Goal: Task Accomplishment & Management: Complete application form

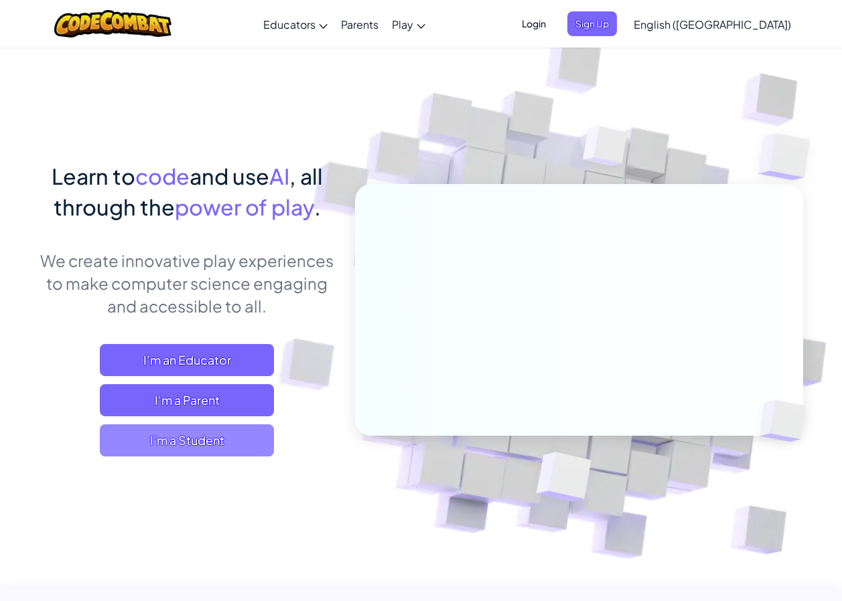
click at [196, 435] on span "I'm a Student" at bounding box center [187, 441] width 174 height 32
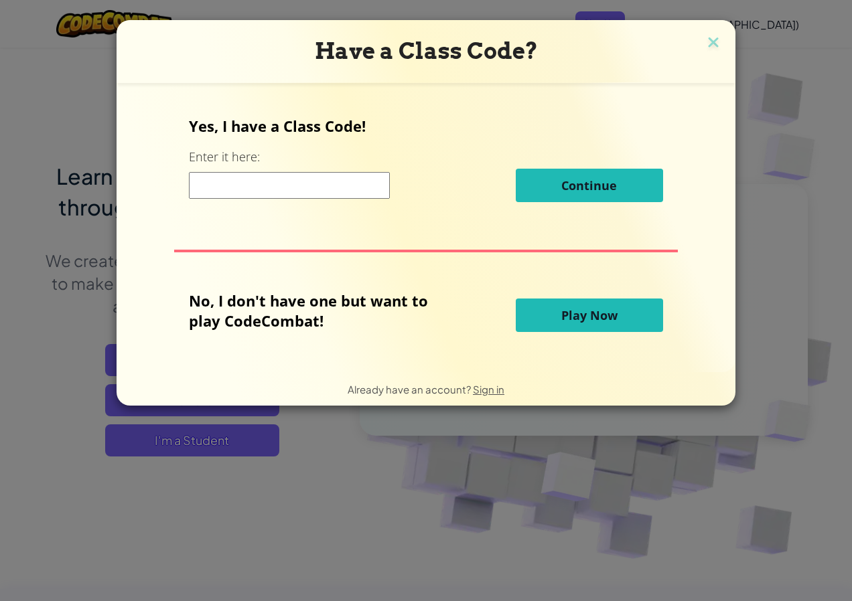
click at [299, 182] on input at bounding box center [289, 185] width 201 height 27
type input "DayOpenFunny"
click at [328, 189] on input "DayOpenFunny" at bounding box center [289, 185] width 201 height 27
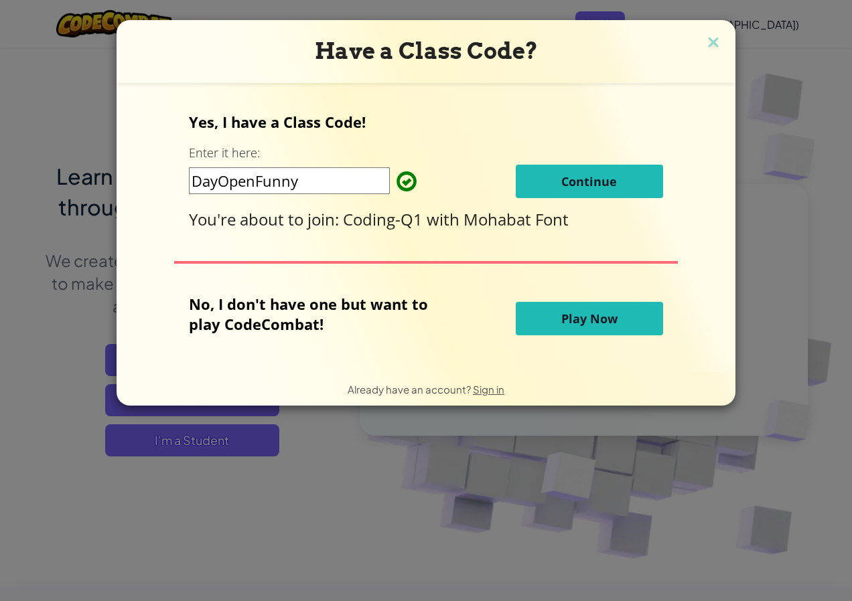
drag, startPoint x: 301, startPoint y: 181, endPoint x: 142, endPoint y: 187, distance: 159.5
click at [142, 187] on div "Yes, I have a Class Code! Enter it here: DayOpenFunny Continue You're about to …" at bounding box center [426, 227] width 592 height 262
click at [632, 181] on button "Continue" at bounding box center [589, 181] width 147 height 33
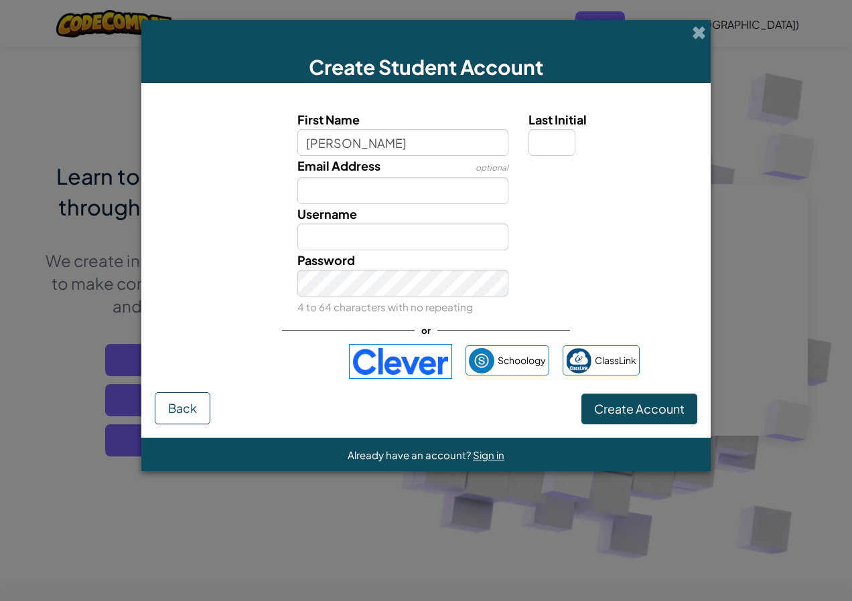
type input "IsabellaIsabella"
type input "d"
type input "IsabellaIsabellaD"
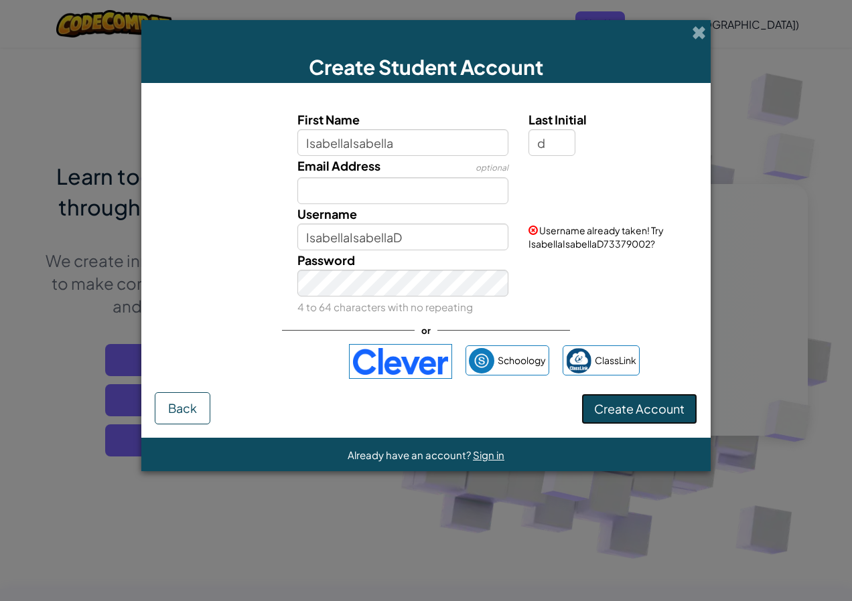
click at [622, 412] on span "Create Account" at bounding box center [639, 408] width 90 height 15
click at [622, 412] on button "Create Account" at bounding box center [639, 409] width 116 height 31
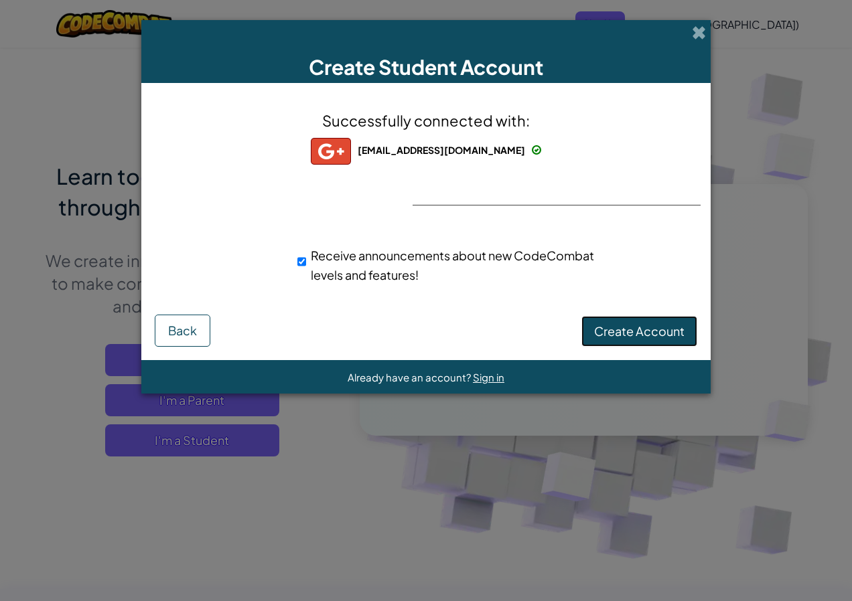
click at [617, 342] on button "Create Account" at bounding box center [639, 331] width 116 height 31
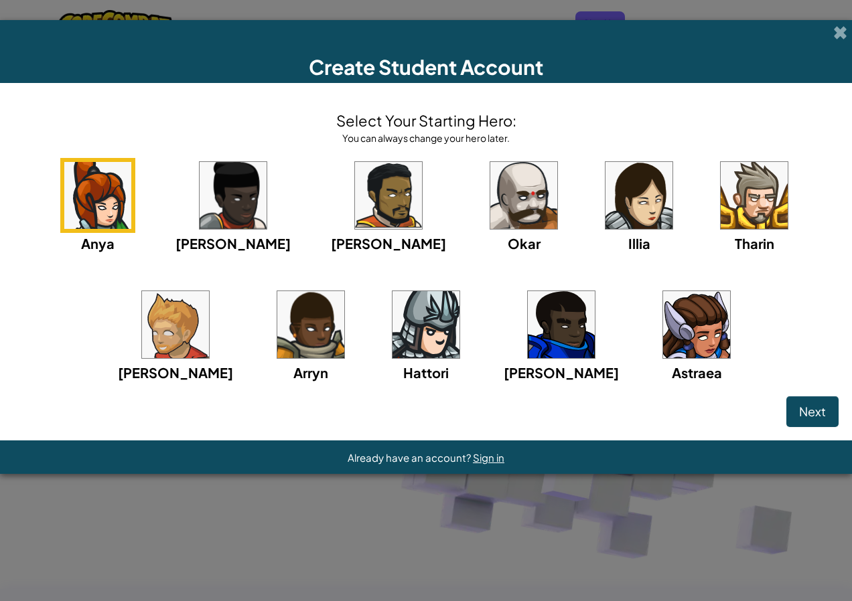
click at [497, 204] on div "Anya Ida Alejandro Okar Illia Tharin Ned Arryn Hattori Gordon Astraea" at bounding box center [425, 287] width 825 height 258
click at [605, 200] on img at bounding box center [638, 195] width 67 height 67
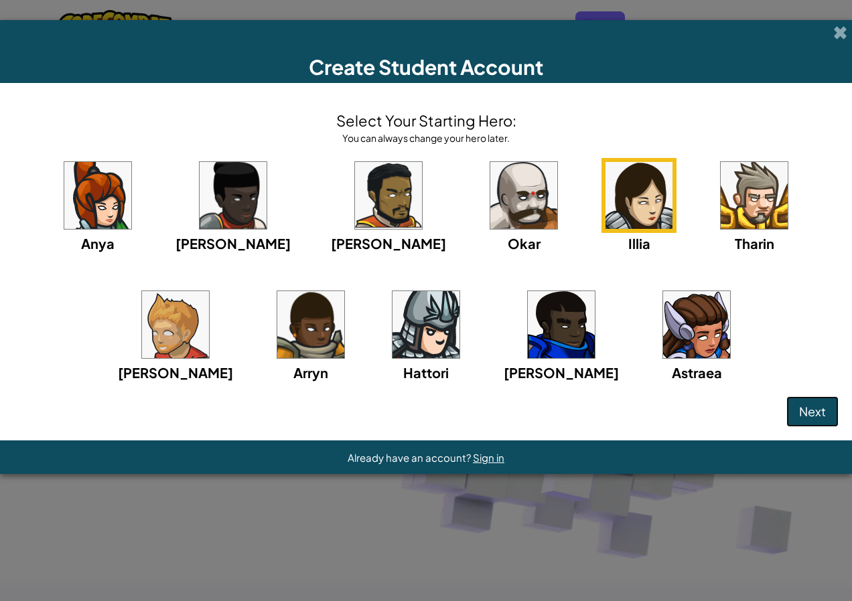
click at [836, 403] on button "Next" at bounding box center [812, 411] width 52 height 31
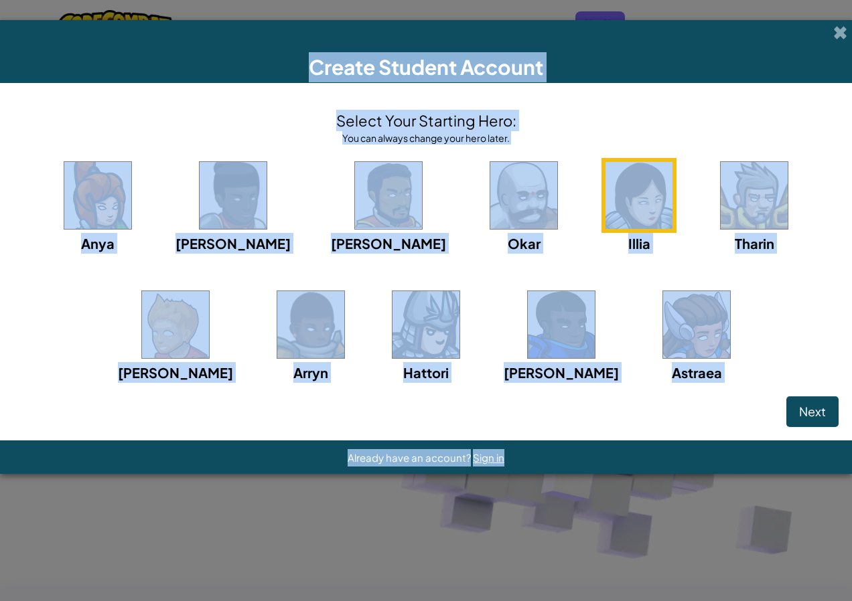
click at [836, 403] on div "Create Student Account Select Your Starting Hero: You can always change your he…" at bounding box center [426, 300] width 852 height 601
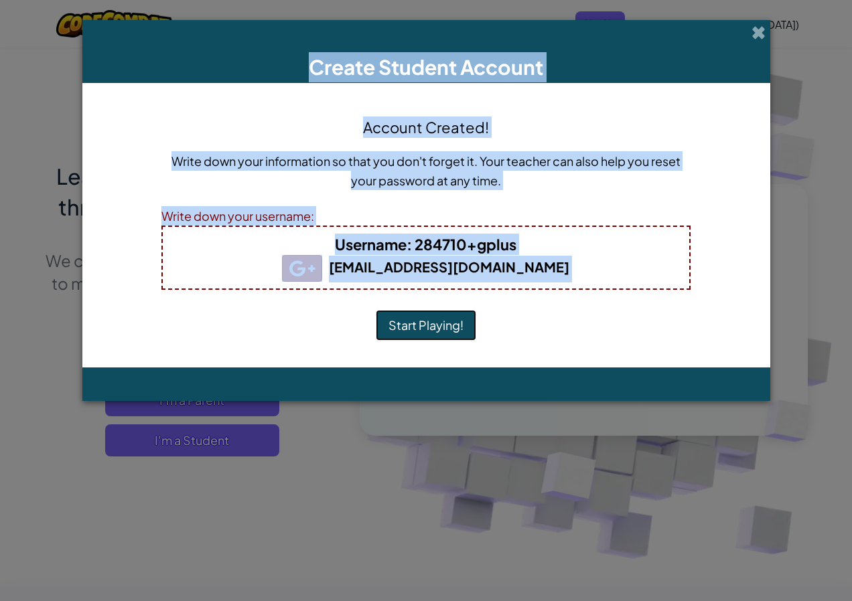
click at [441, 320] on button "Start Playing!" at bounding box center [426, 325] width 100 height 31
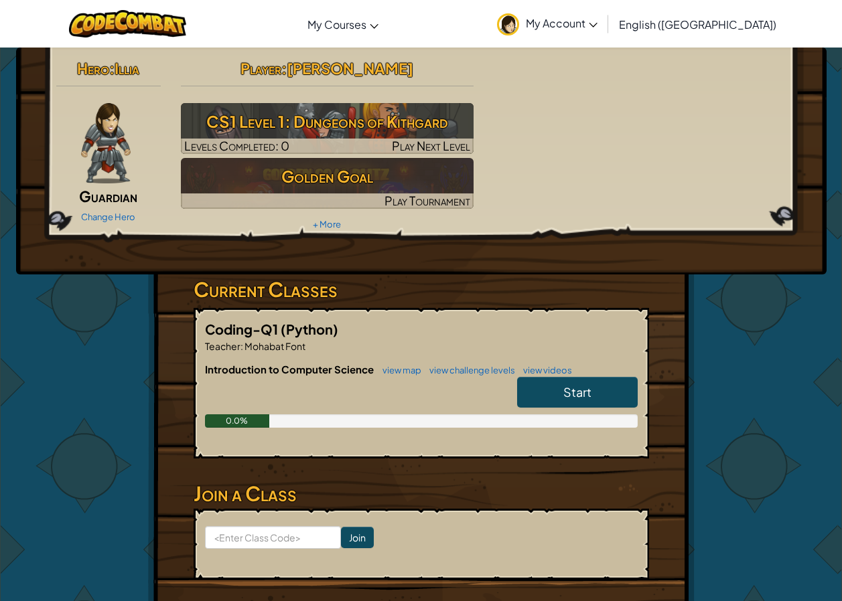
click at [557, 383] on link "Start" at bounding box center [577, 392] width 121 height 31
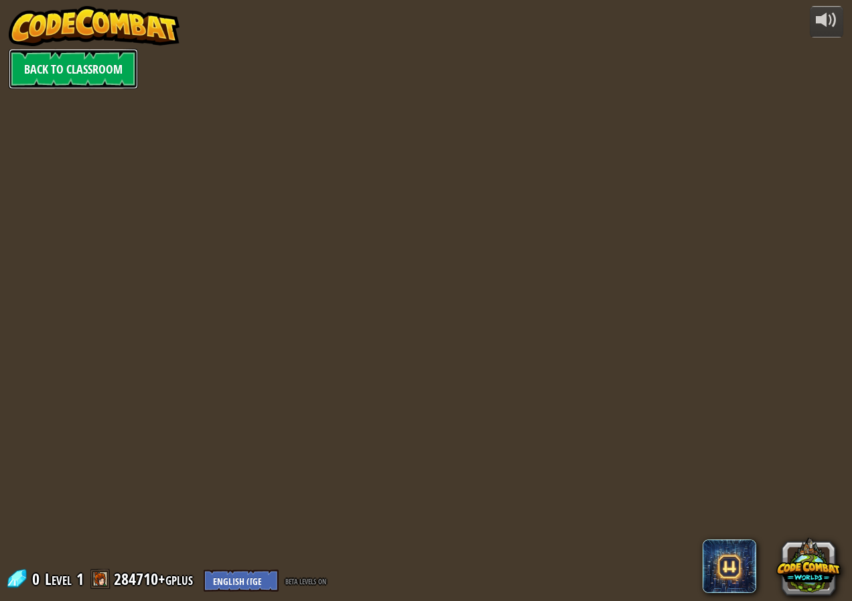
click at [48, 79] on link "Back to Classroom" at bounding box center [73, 69] width 129 height 40
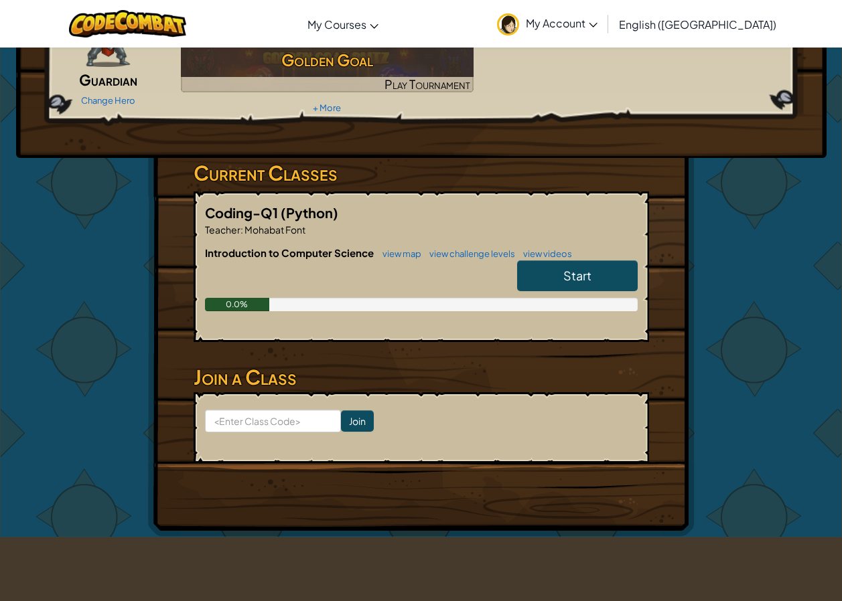
scroll to position [134, 0]
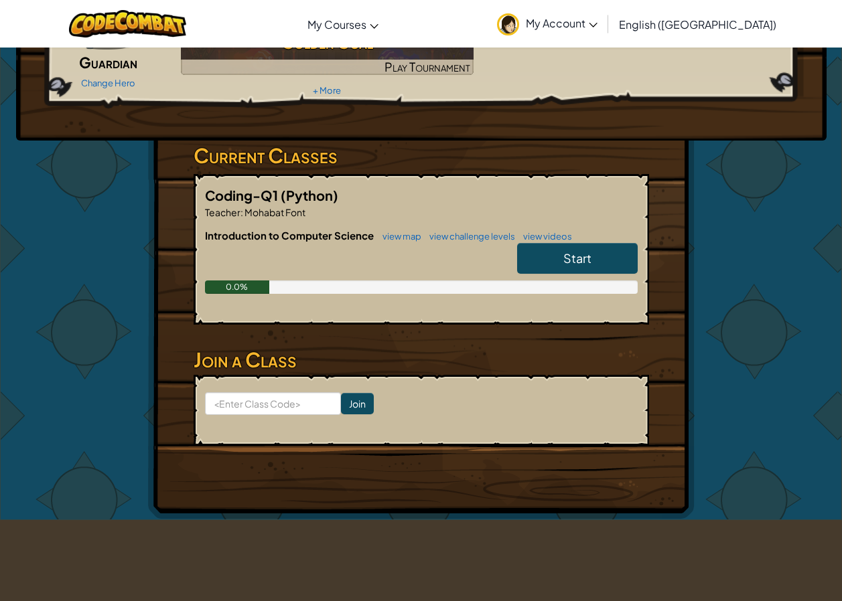
click at [595, 252] on link "Start" at bounding box center [577, 258] width 121 height 31
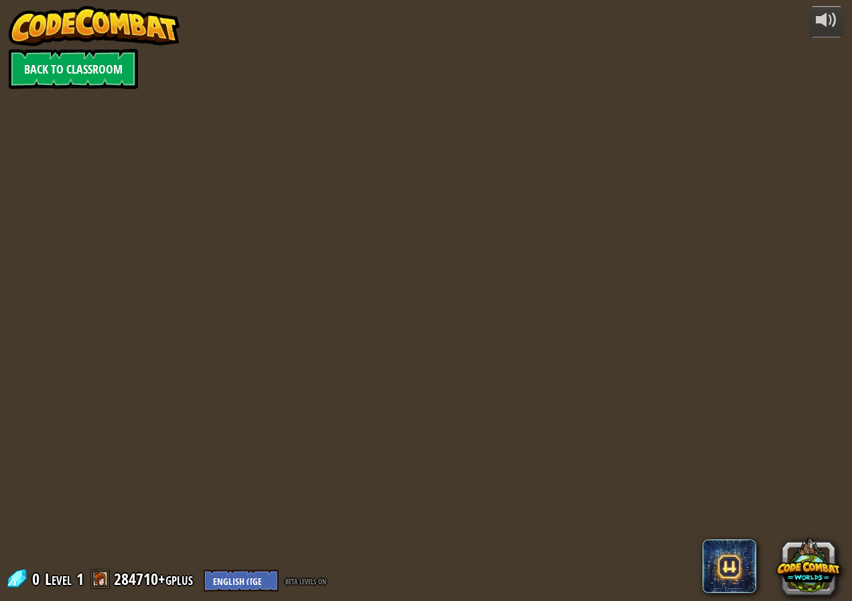
drag, startPoint x: 121, startPoint y: 47, endPoint x: 122, endPoint y: 56, distance: 9.4
click at [122, 52] on div "powered by Back to Classroom 0 Level 1 284710+gplus English (US) English (UK) 简…" at bounding box center [426, 300] width 852 height 601
click at [121, 79] on link "Back to Classroom" at bounding box center [73, 69] width 129 height 40
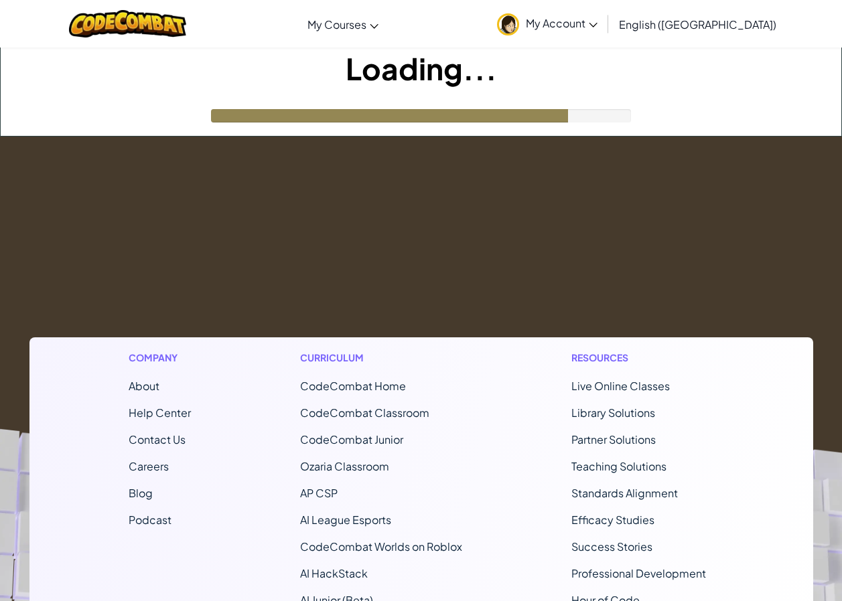
drag, startPoint x: 435, startPoint y: 323, endPoint x: 293, endPoint y: 232, distance: 169.6
click at [293, 232] on footer "Company About Help Center Contact Us Careers Blog Podcast Curriculum CodeCombat…" at bounding box center [421, 499] width 842 height 725
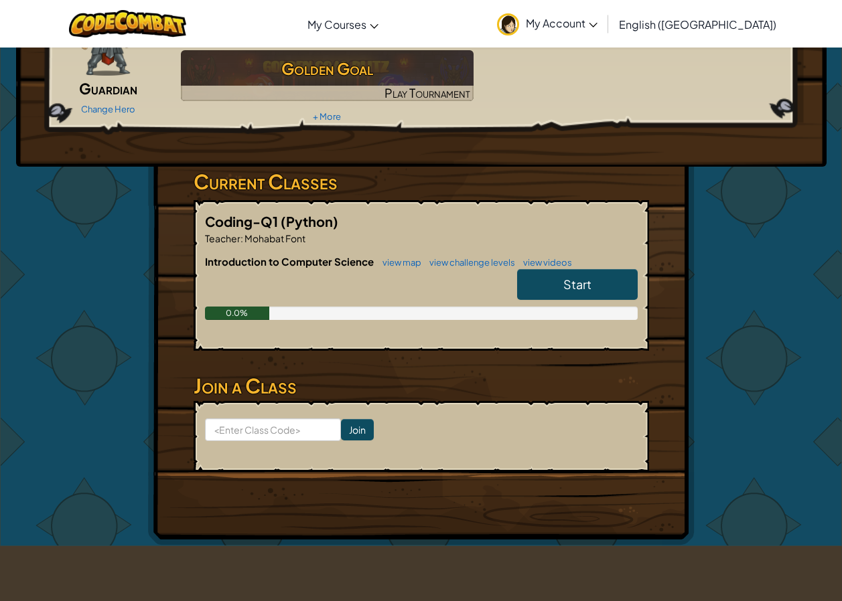
scroll to position [134, 0]
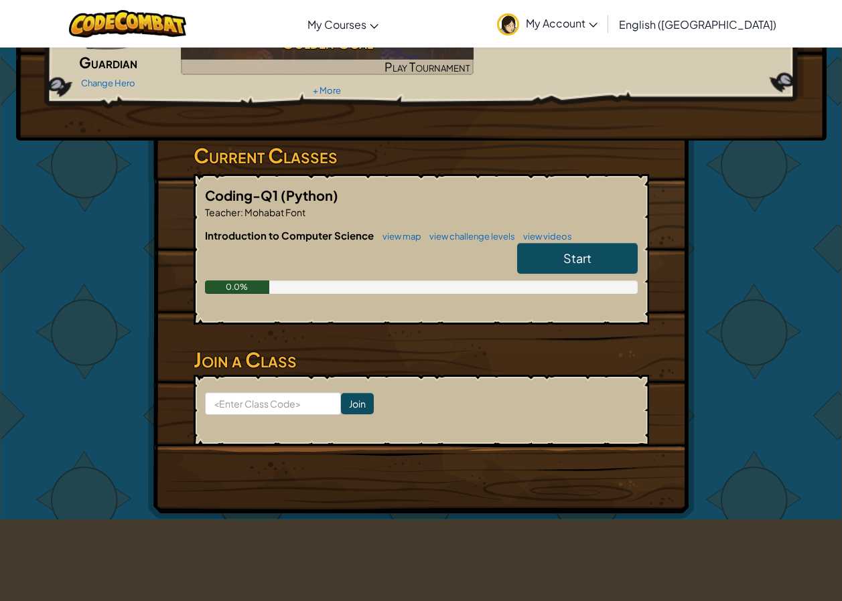
click at [572, 259] on span "Start" at bounding box center [577, 257] width 28 height 15
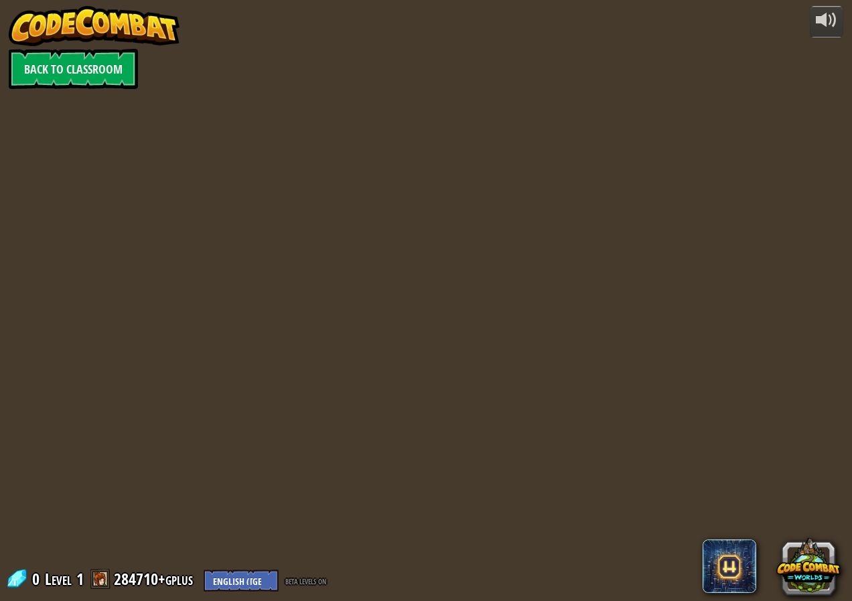
click at [569, 262] on div at bounding box center [426, 300] width 852 height 556
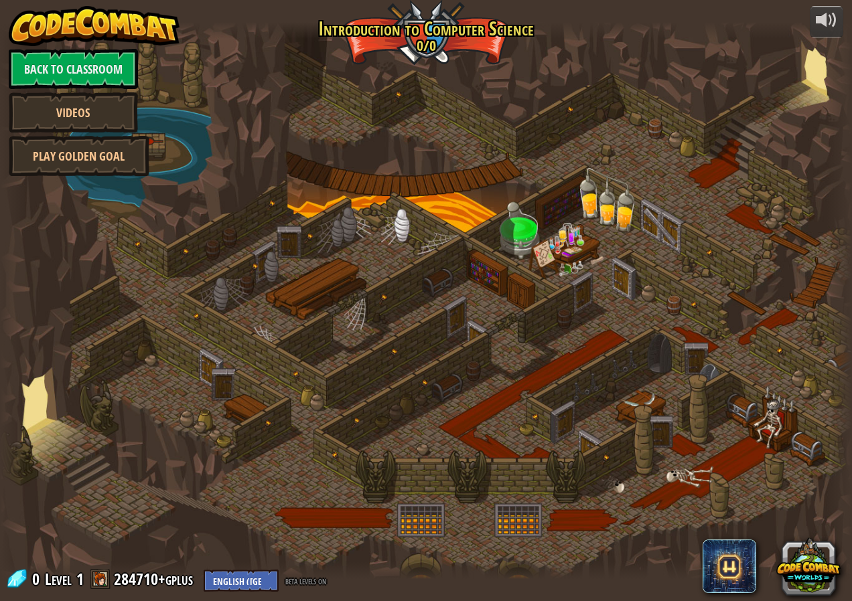
click at [520, 240] on div at bounding box center [426, 300] width 852 height 556
click at [64, 446] on div at bounding box center [426, 300] width 852 height 556
drag, startPoint x: 521, startPoint y: 259, endPoint x: 416, endPoint y: 274, distance: 105.5
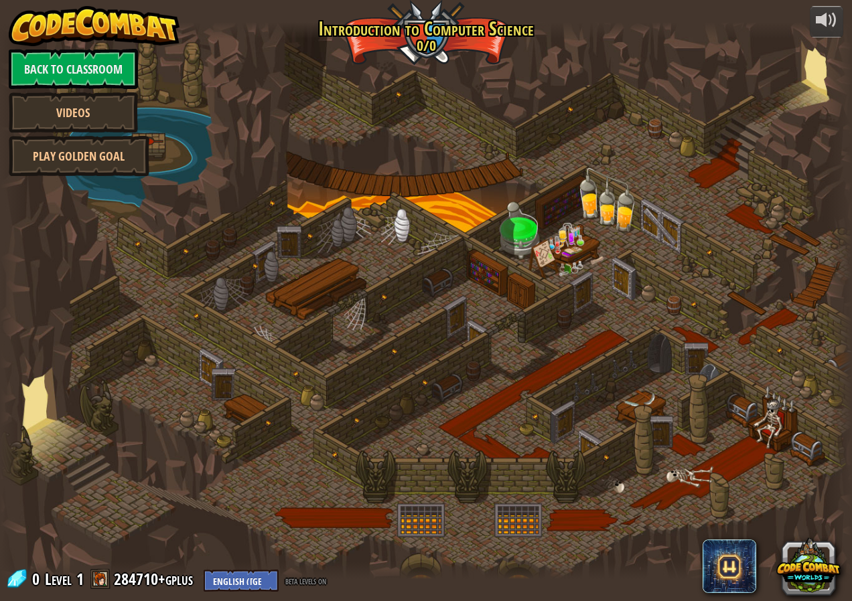
drag, startPoint x: 416, startPoint y: 274, endPoint x: 752, endPoint y: 203, distance: 342.9
click at [761, 202] on div at bounding box center [426, 300] width 852 height 556
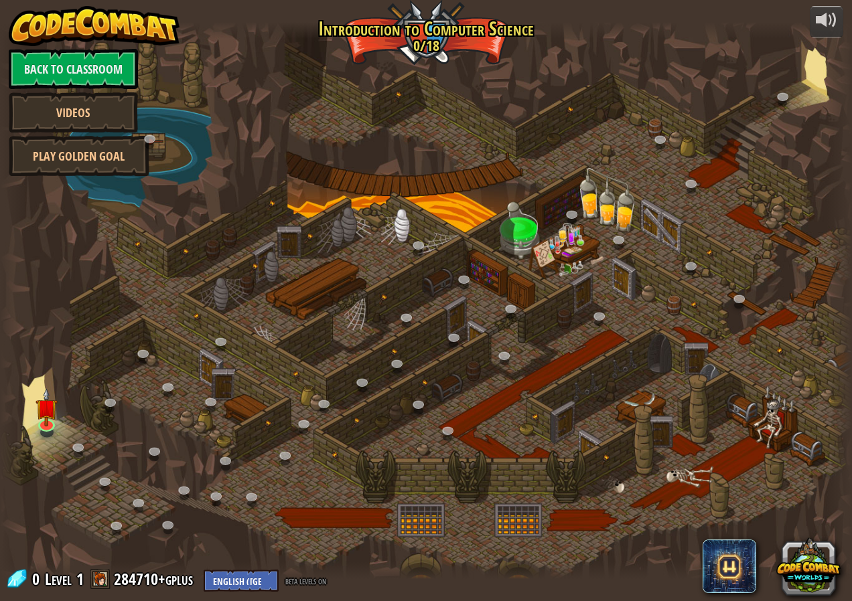
drag, startPoint x: 207, startPoint y: 283, endPoint x: 398, endPoint y: 335, distance: 197.8
drag, startPoint x: 398, startPoint y: 335, endPoint x: 52, endPoint y: 416, distance: 354.7
click at [52, 416] on img at bounding box center [46, 399] width 22 height 51
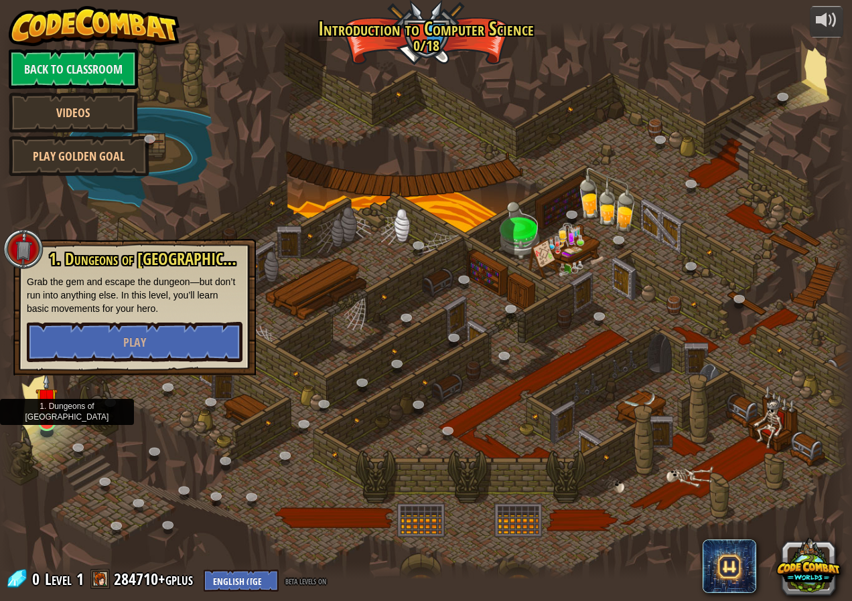
click at [53, 422] on img at bounding box center [46, 399] width 22 height 51
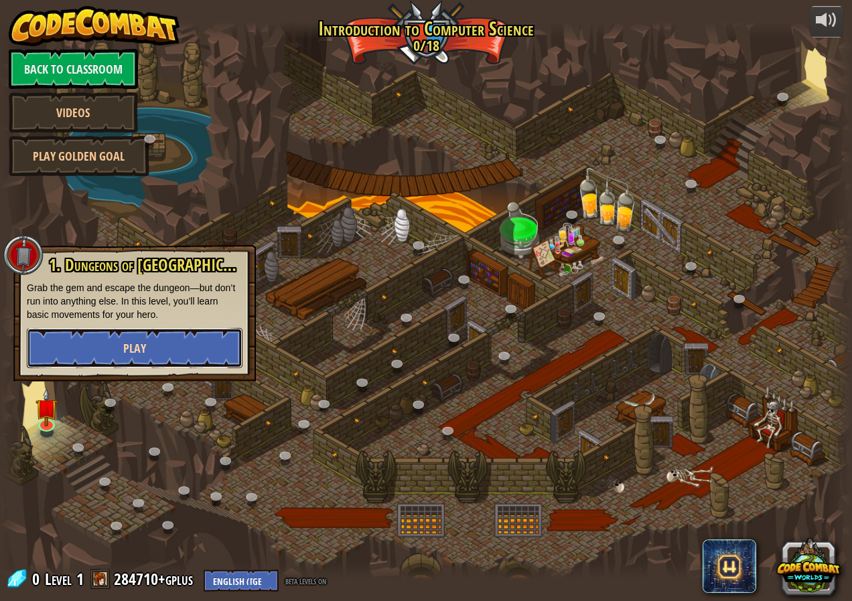
click at [145, 341] on span "Play" at bounding box center [134, 348] width 23 height 17
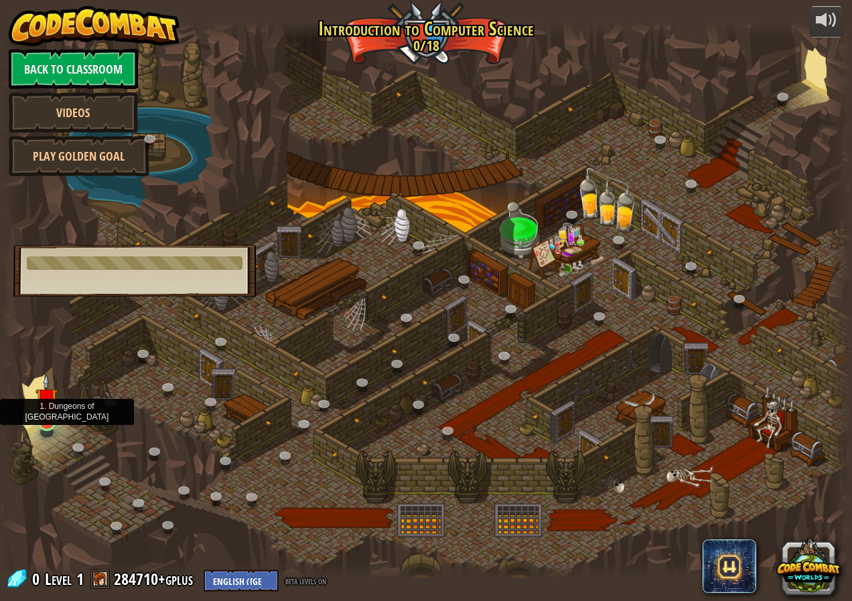
click at [42, 417] on img at bounding box center [46, 399] width 22 height 51
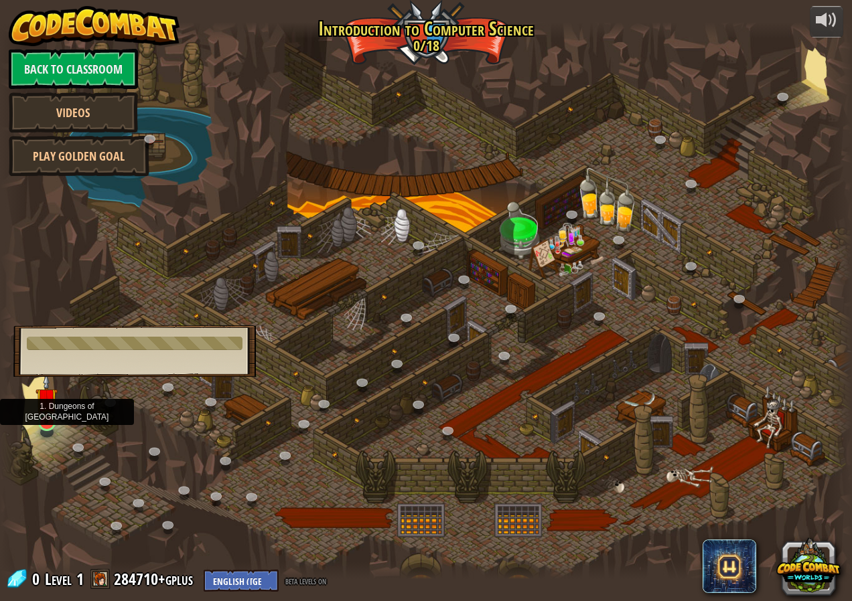
click at [42, 417] on img at bounding box center [46, 399] width 22 height 51
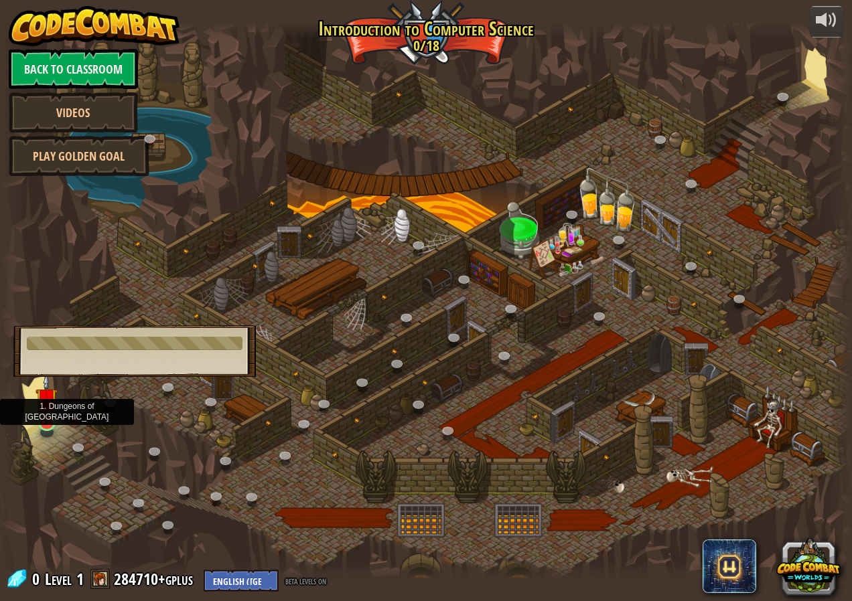
click at [42, 417] on img at bounding box center [46, 399] width 22 height 51
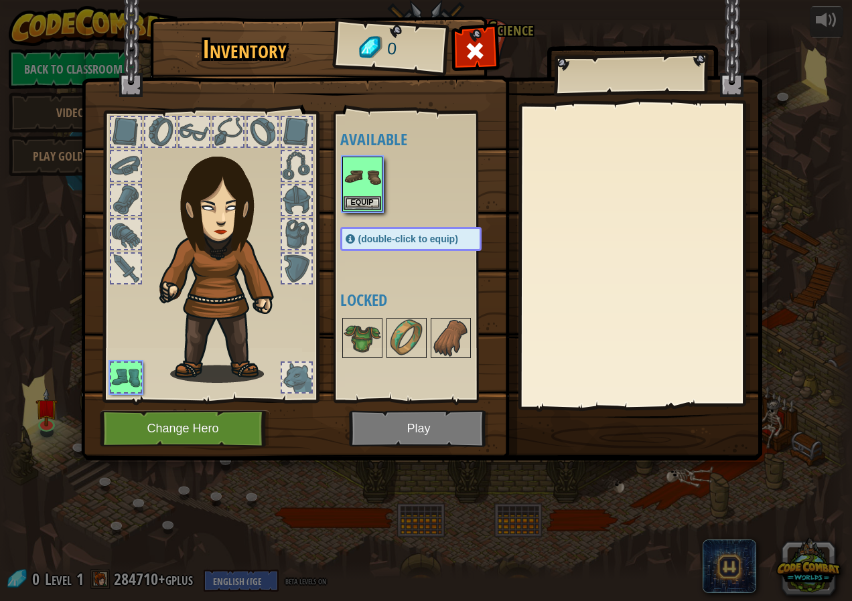
click at [413, 442] on img at bounding box center [421, 218] width 681 height 486
click at [415, 432] on img at bounding box center [421, 218] width 681 height 486
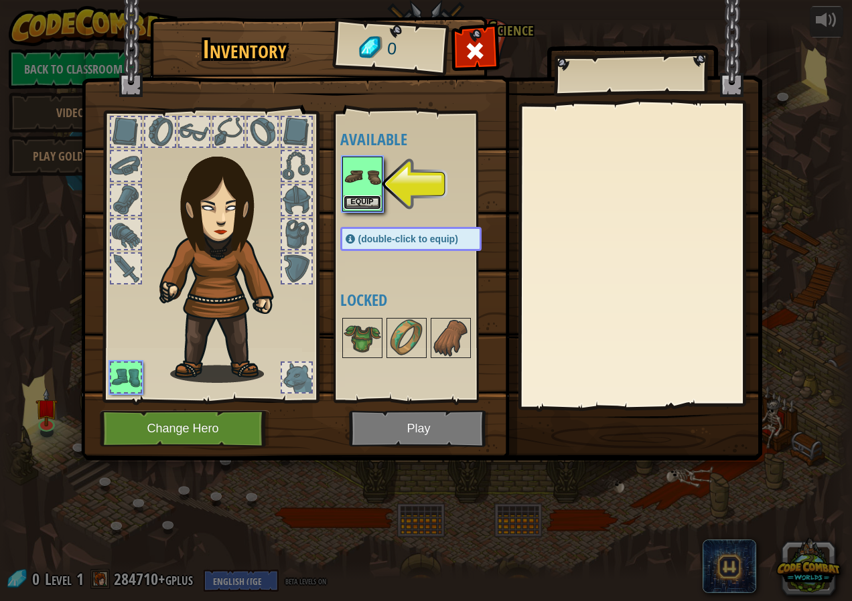
click at [365, 200] on button "Equip" at bounding box center [361, 203] width 37 height 14
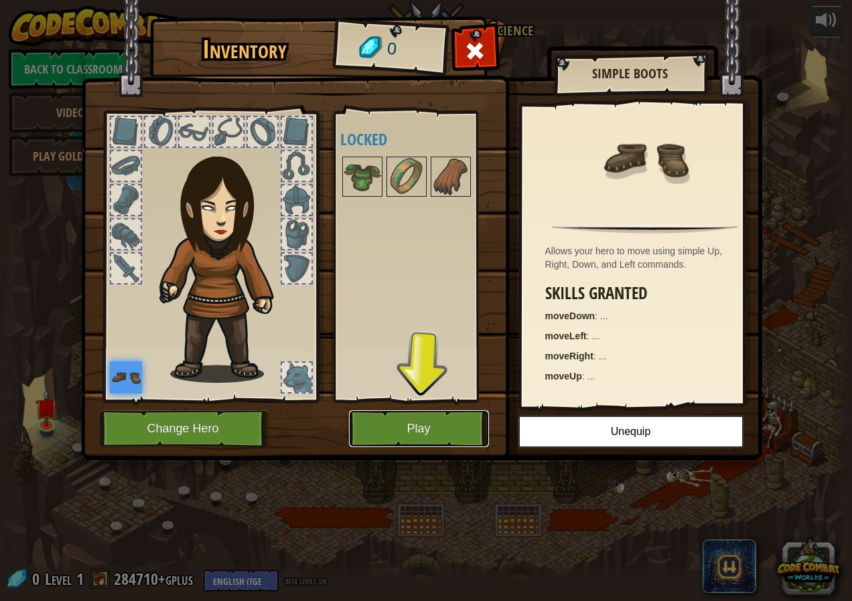
click at [455, 433] on button "Play" at bounding box center [419, 428] width 140 height 37
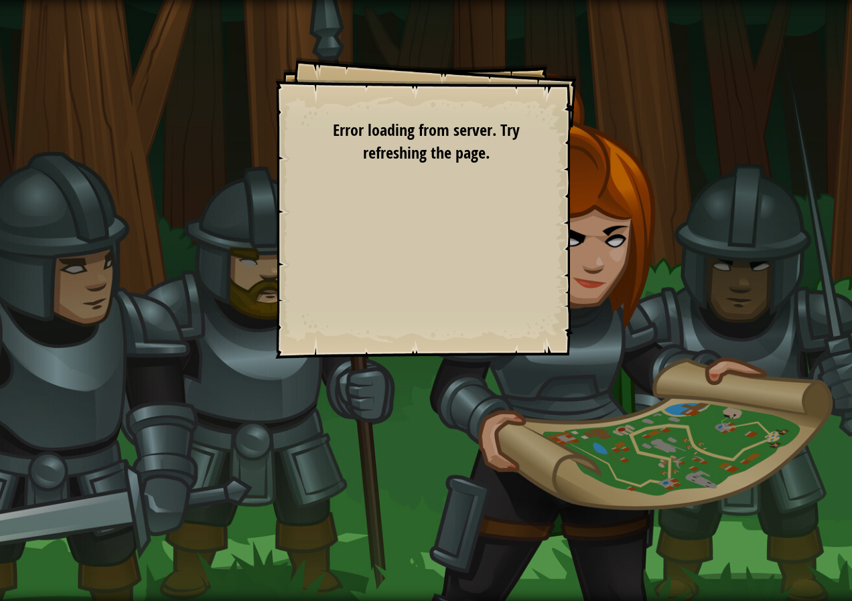
click at [465, 154] on span "Error loading from server. Try refreshing the page." at bounding box center [426, 141] width 187 height 44
